Goal: Task Accomplishment & Management: Manage account settings

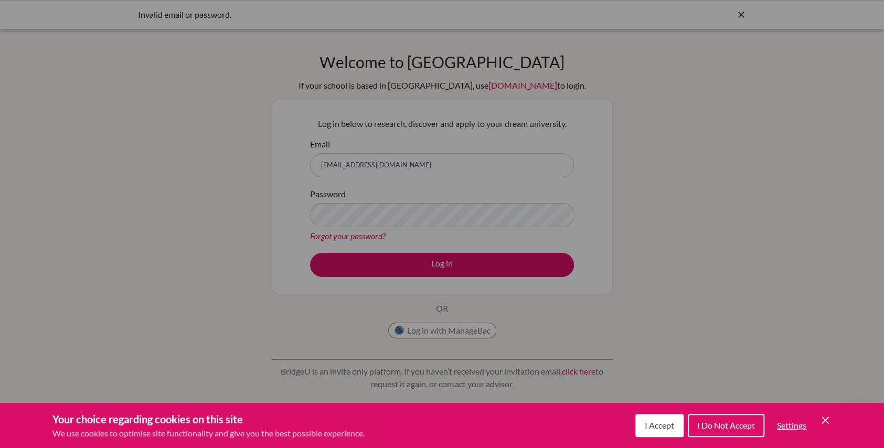
click at [462, 185] on div "Cookie Preferences" at bounding box center [442, 224] width 884 height 448
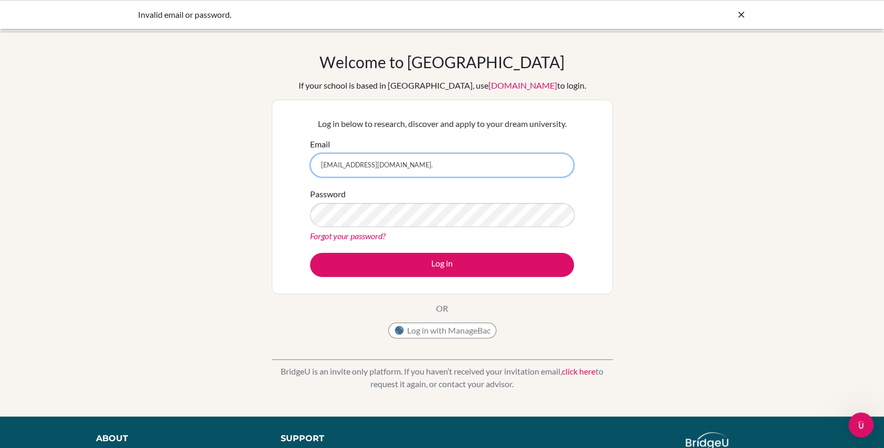
click at [359, 171] on input "amiller@student.dalat.org." at bounding box center [442, 165] width 264 height 24
type input "amiller@.dalat.org."
click at [745, 19] on icon at bounding box center [741, 14] width 10 height 10
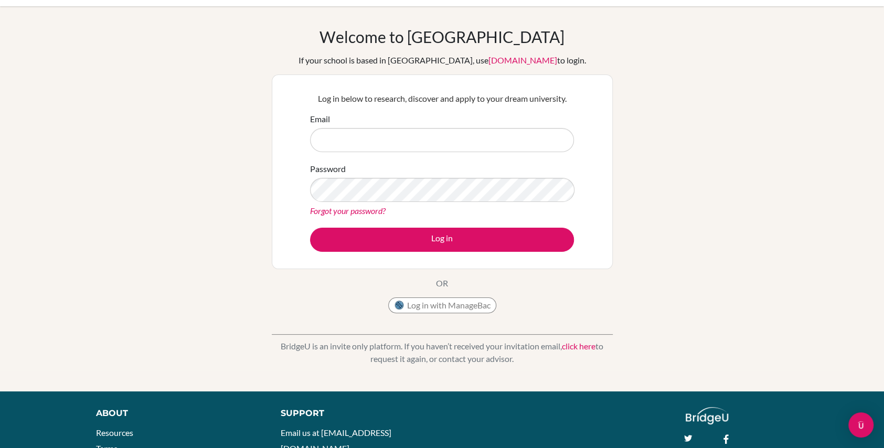
scroll to position [28, 0]
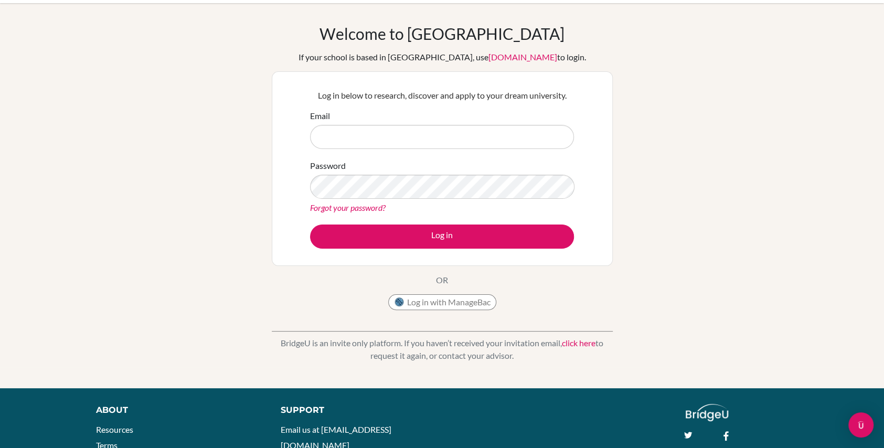
click at [576, 342] on link "click here" at bounding box center [579, 343] width 34 height 10
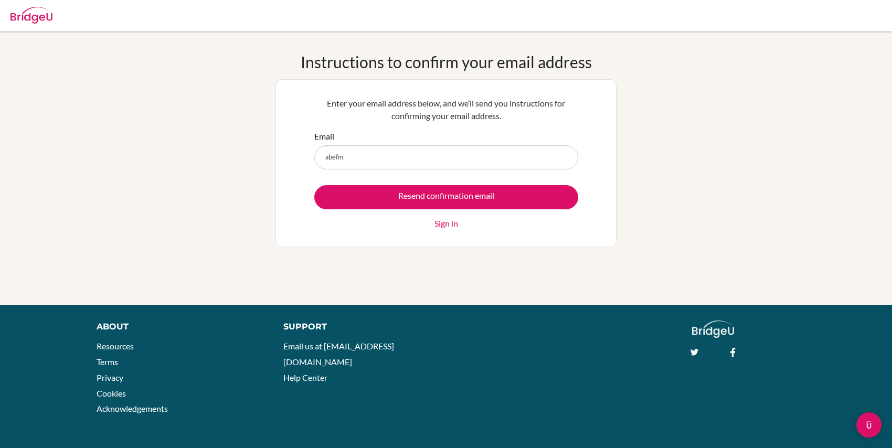
type input "[EMAIL_ADDRESS][DOMAIN_NAME]"
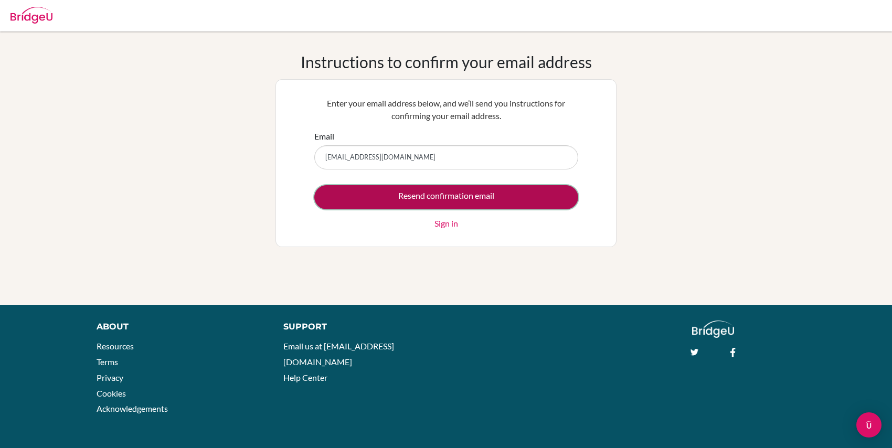
click at [511, 188] on input "Resend confirmation email" at bounding box center [446, 197] width 264 height 24
